Goal: Task Accomplishment & Management: Complete application form

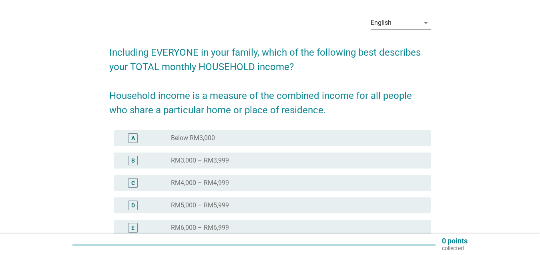
scroll to position [40, 0]
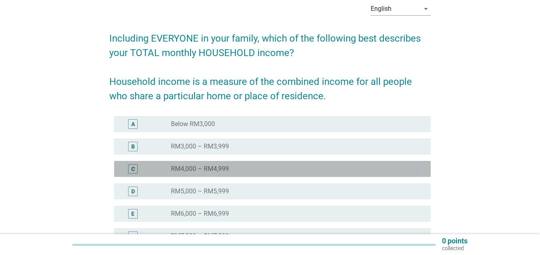
click at [257, 169] on div "radio_button_unchecked RM4,000 – RM4,999" at bounding box center [294, 169] width 247 height 8
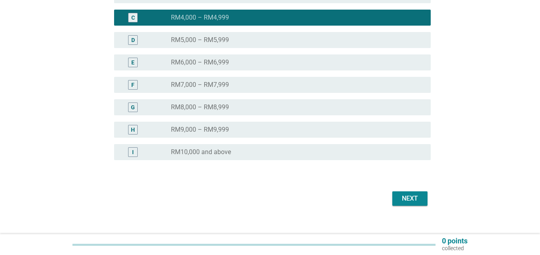
scroll to position [201, 0]
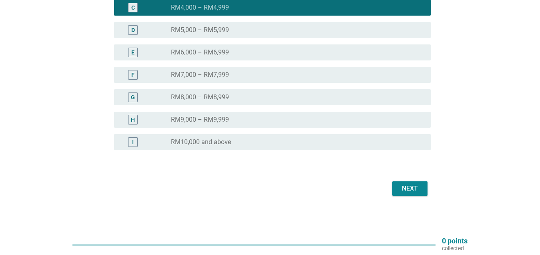
click at [411, 187] on div "Next" at bounding box center [410, 189] width 22 height 10
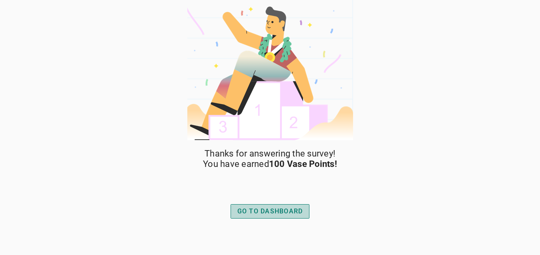
click at [275, 212] on div "GO TO DASHBOARD" at bounding box center [270, 212] width 66 height 10
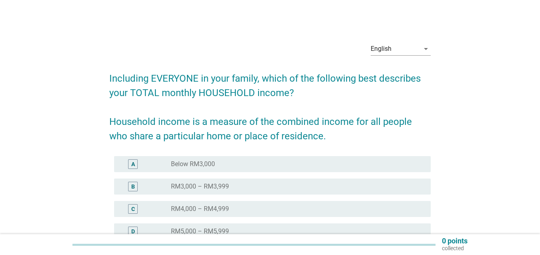
click at [276, 207] on div "radio_button_unchecked RM4,000 – RM4,999" at bounding box center [294, 209] width 247 height 8
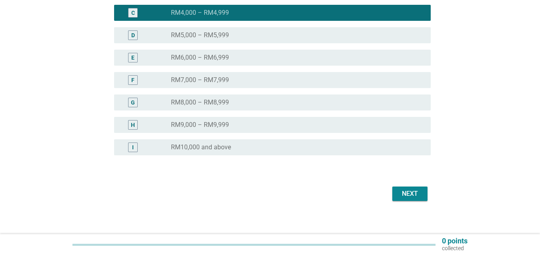
scroll to position [200, 0]
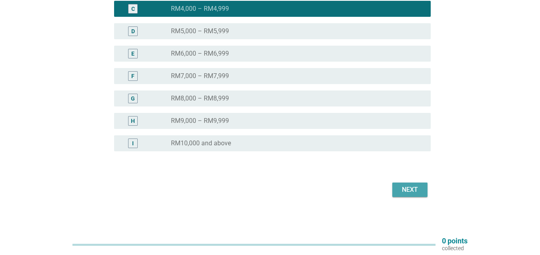
click at [416, 192] on div "Next" at bounding box center [410, 190] width 22 height 10
